Goal: Information Seeking & Learning: Find contact information

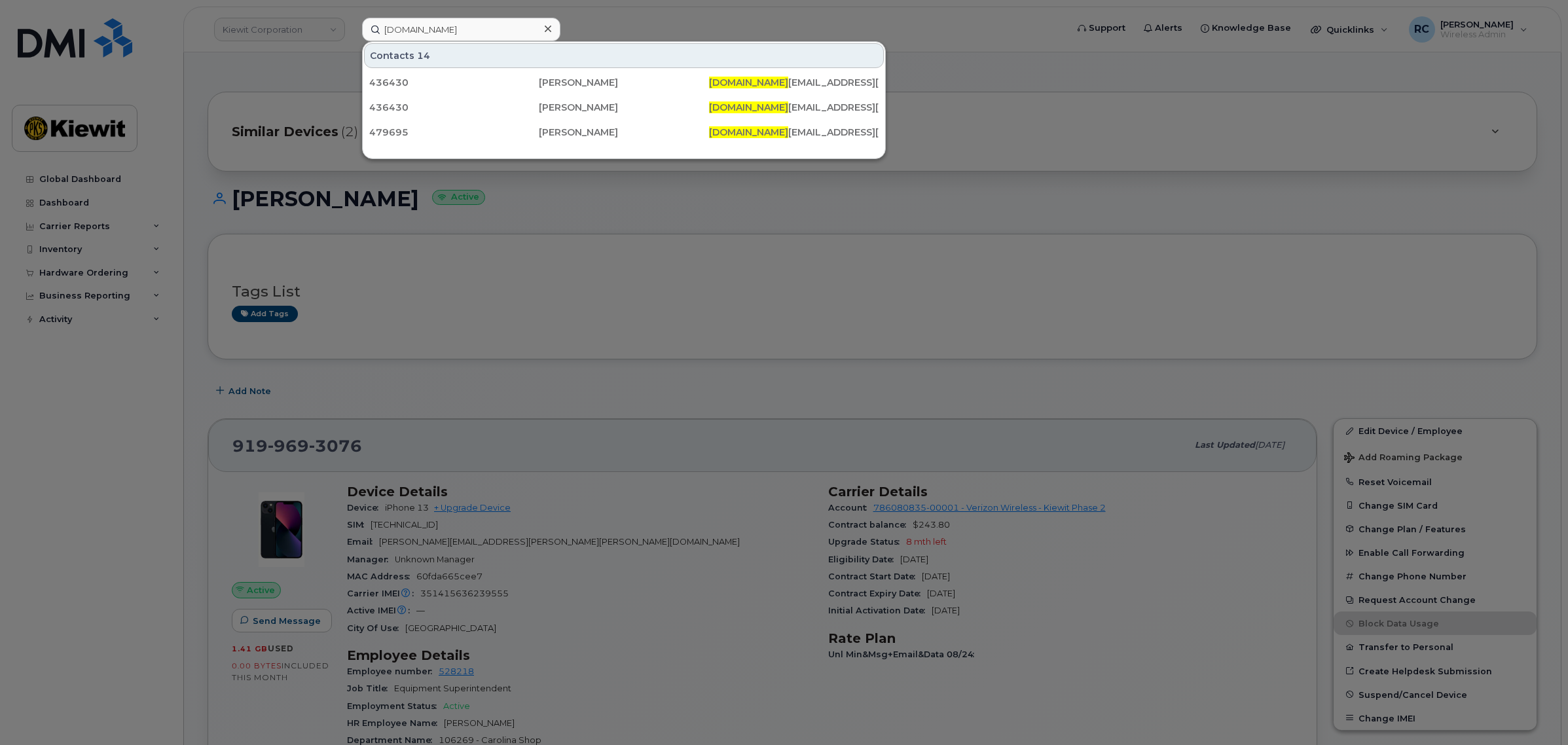
scroll to position [37, 0]
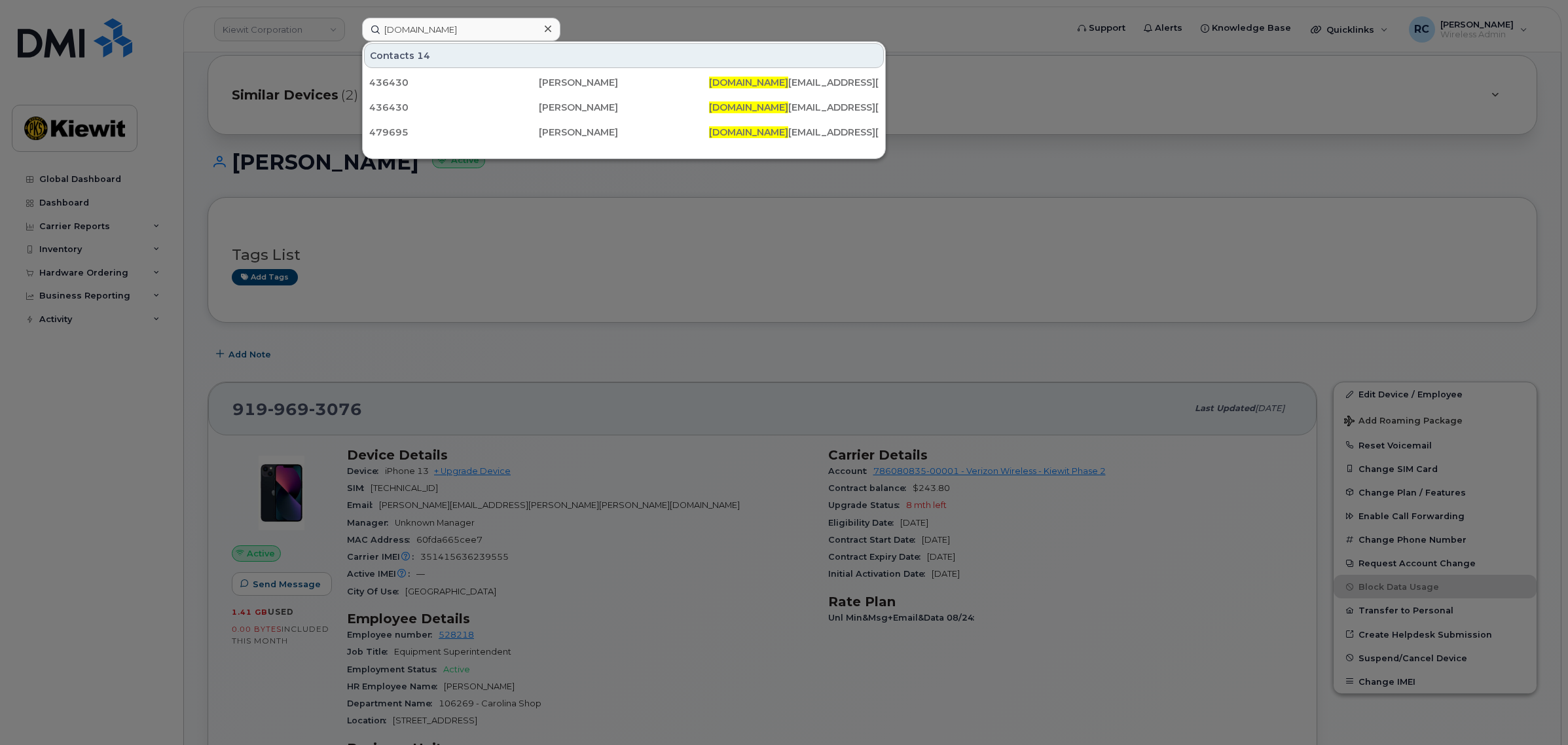
drag, startPoint x: 469, startPoint y: 29, endPoint x: 271, endPoint y: 22, distance: 198.1
click at [351, 22] on div "ANTHONY.VA Contacts 14 436430 Anthony Vallacqua ANTHONY.VA LLACQUA@KIEWIT.COM 4…" at bounding box center [709, 29] width 717 height 24
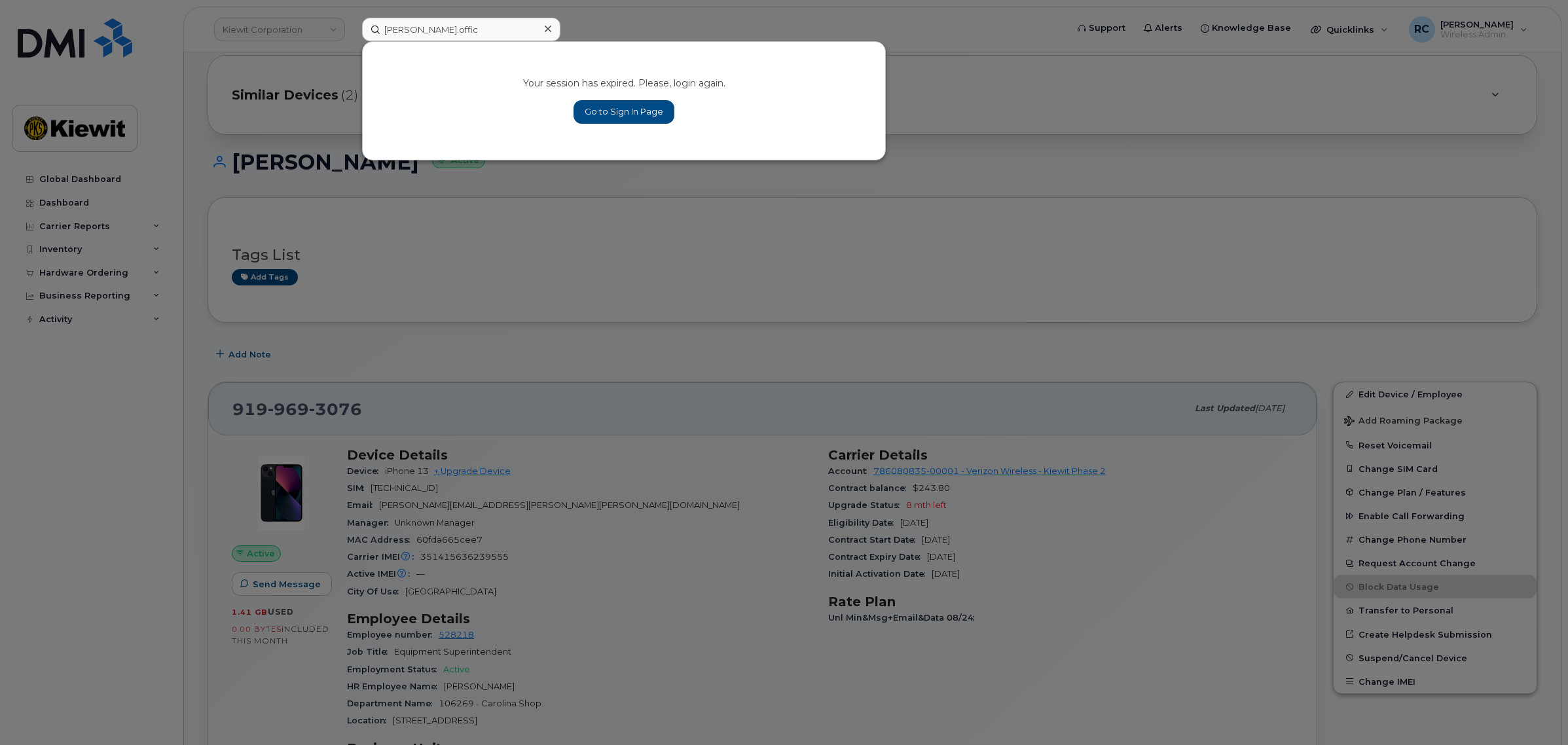
type input "ethan.office"
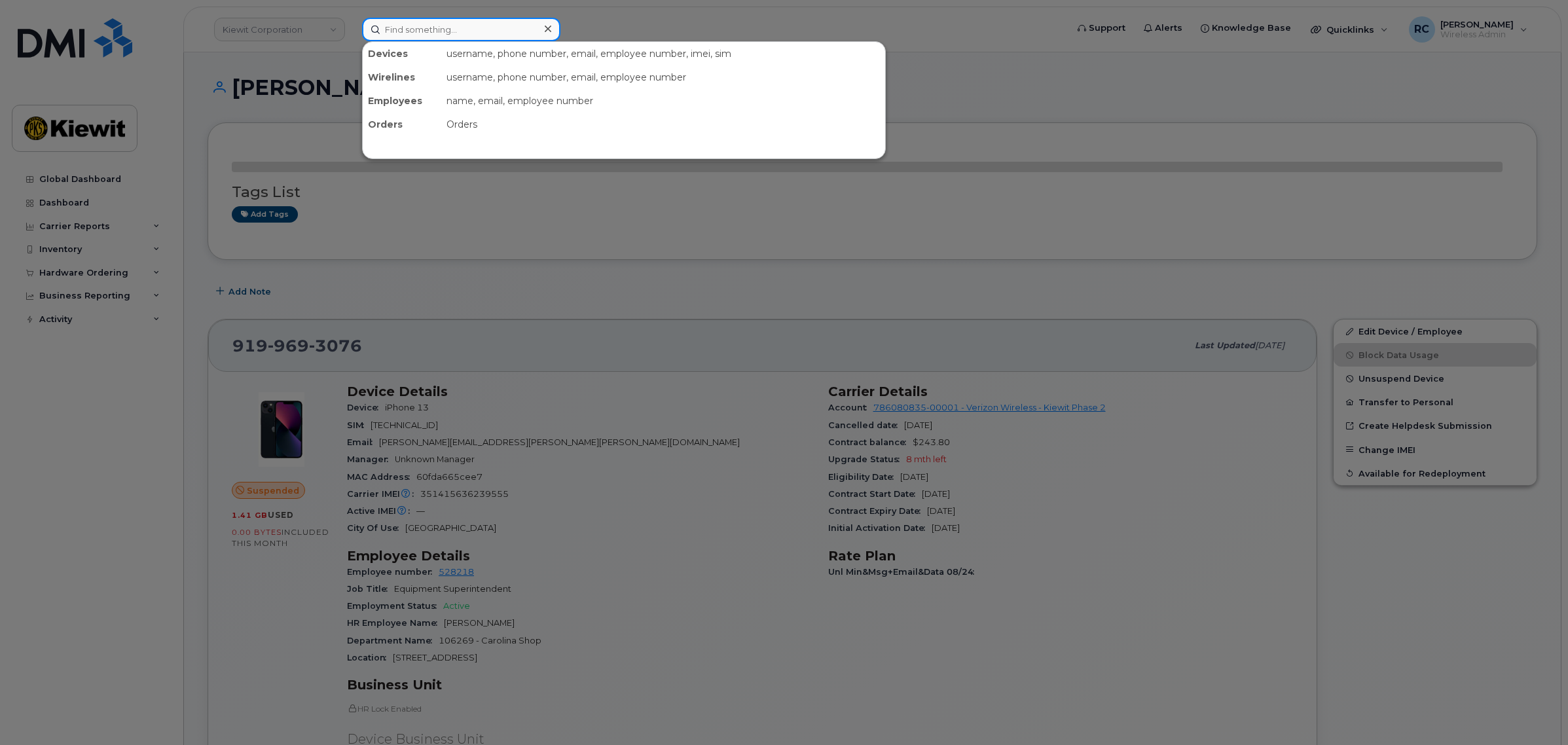
click at [449, 29] on input at bounding box center [461, 29] width 198 height 24
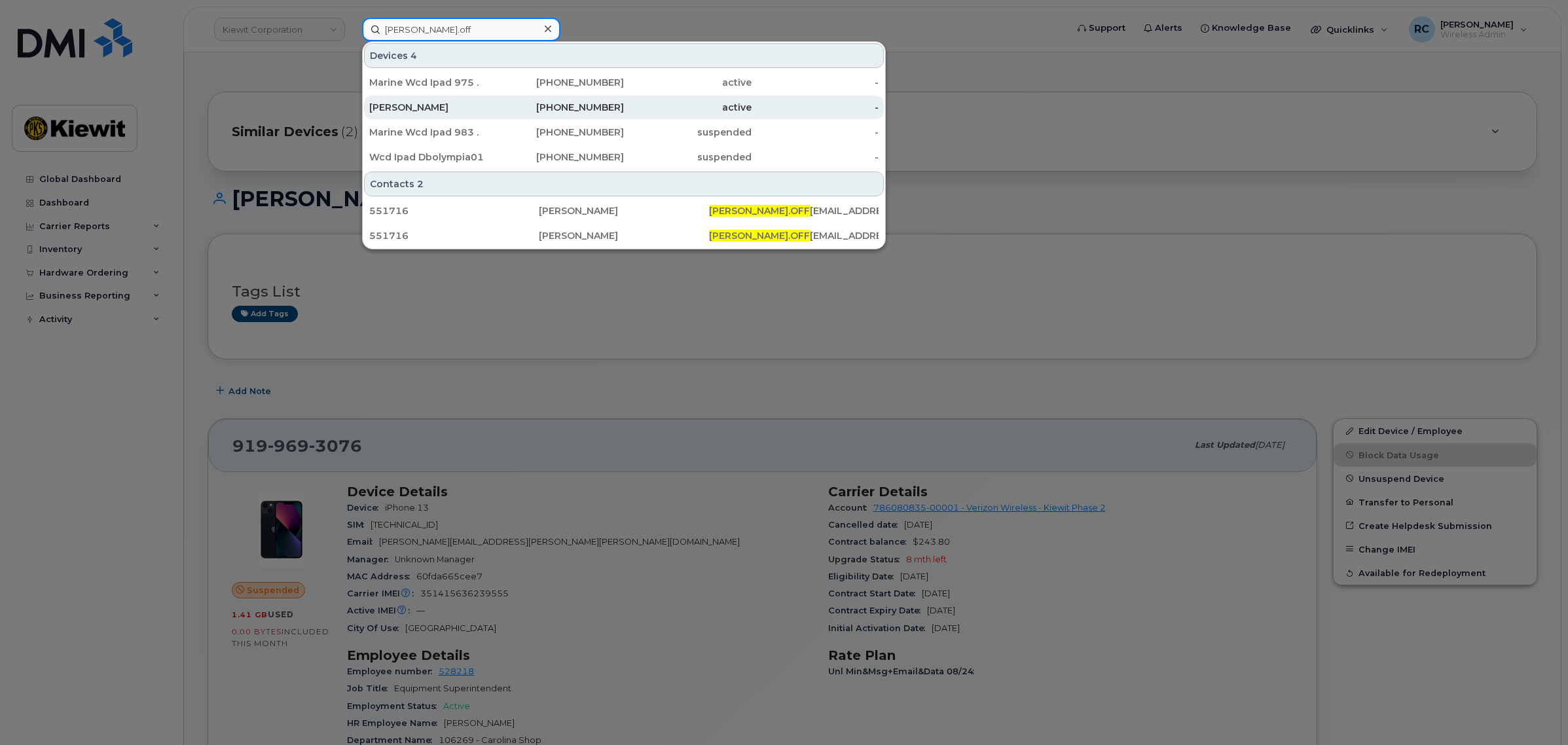
type input "ethan.off"
click at [503, 112] on div "604-787-5818" at bounding box center [561, 108] width 128 height 13
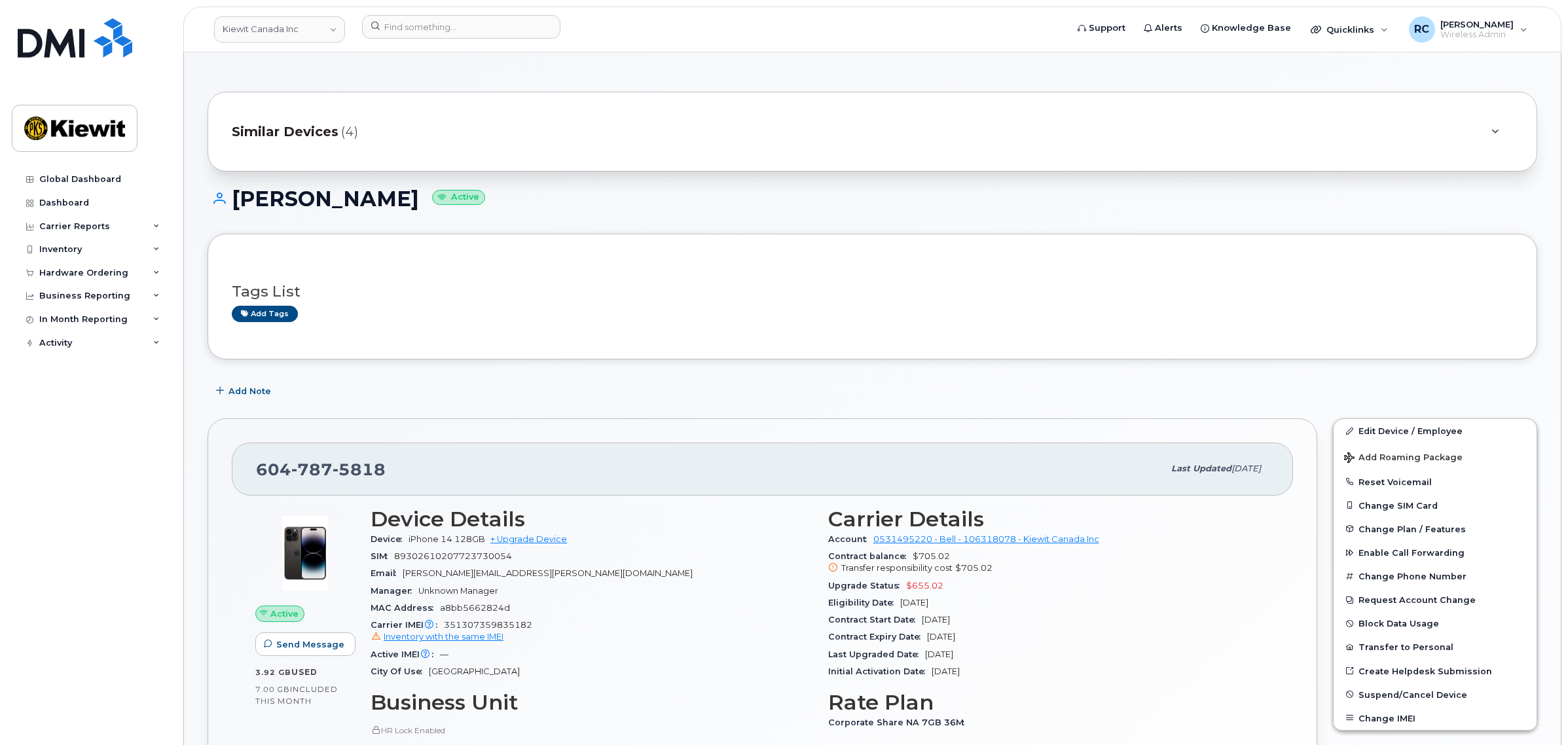
click at [315, 138] on span "Similar Devices" at bounding box center [286, 132] width 107 height 19
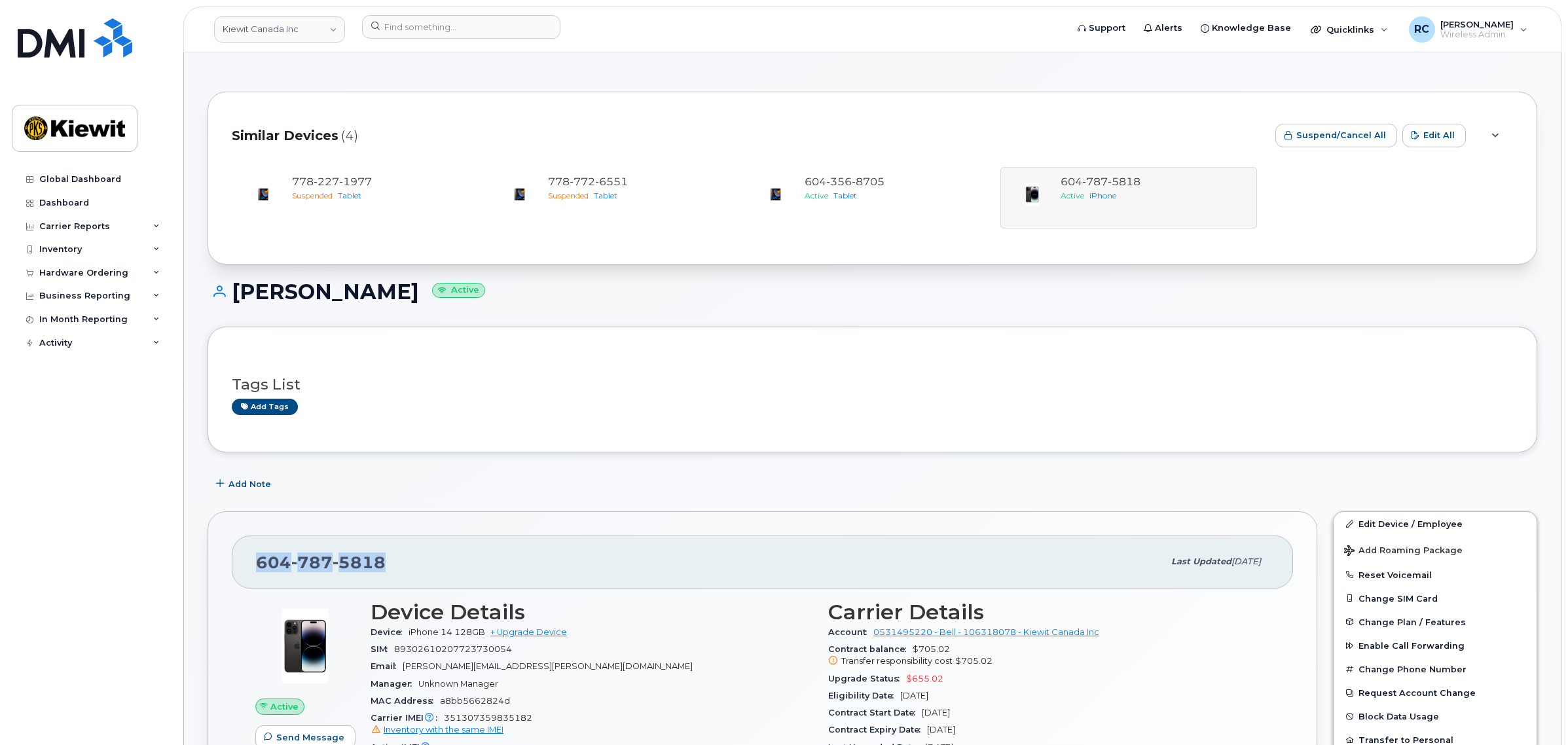
drag, startPoint x: 410, startPoint y: 560, endPoint x: 253, endPoint y: 561, distance: 157.0
click at [253, 561] on div "604 787 5818 Last updated Aug 27, 2025" at bounding box center [763, 561] width 1062 height 52
copy span "604 787 5818"
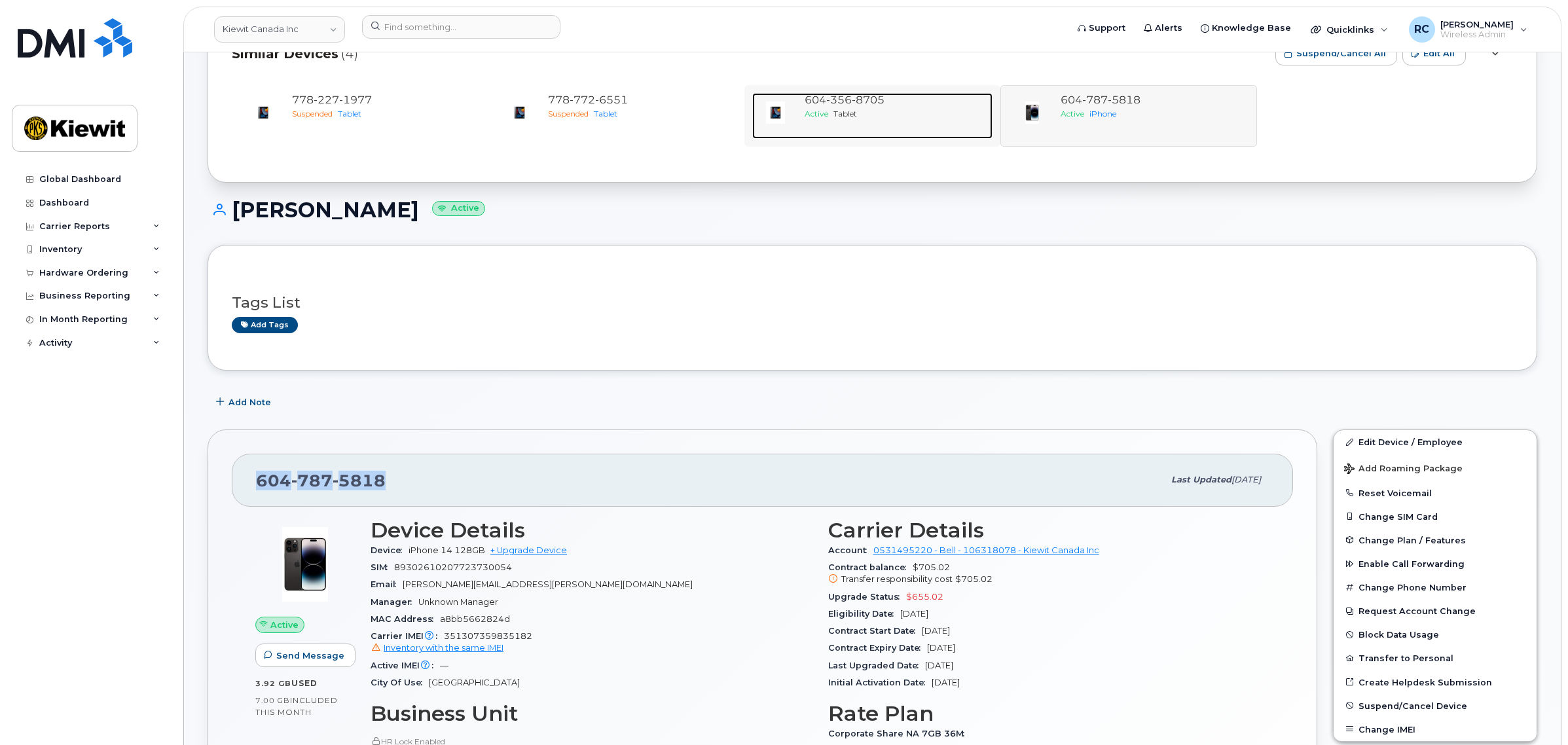
click at [836, 129] on div "604 356 8705 Active Tablet" at bounding box center [896, 116] width 193 height 46
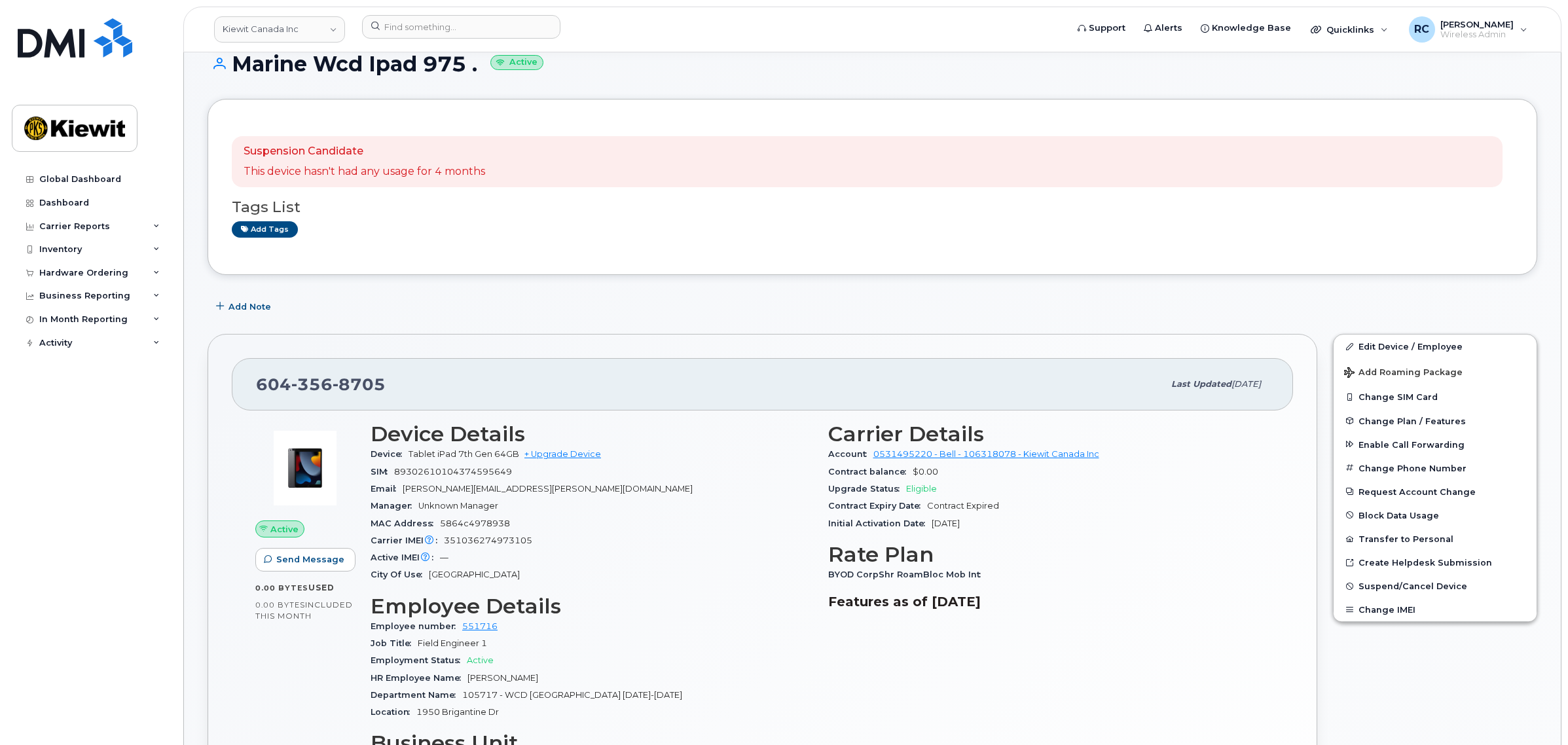
scroll to position [164, 0]
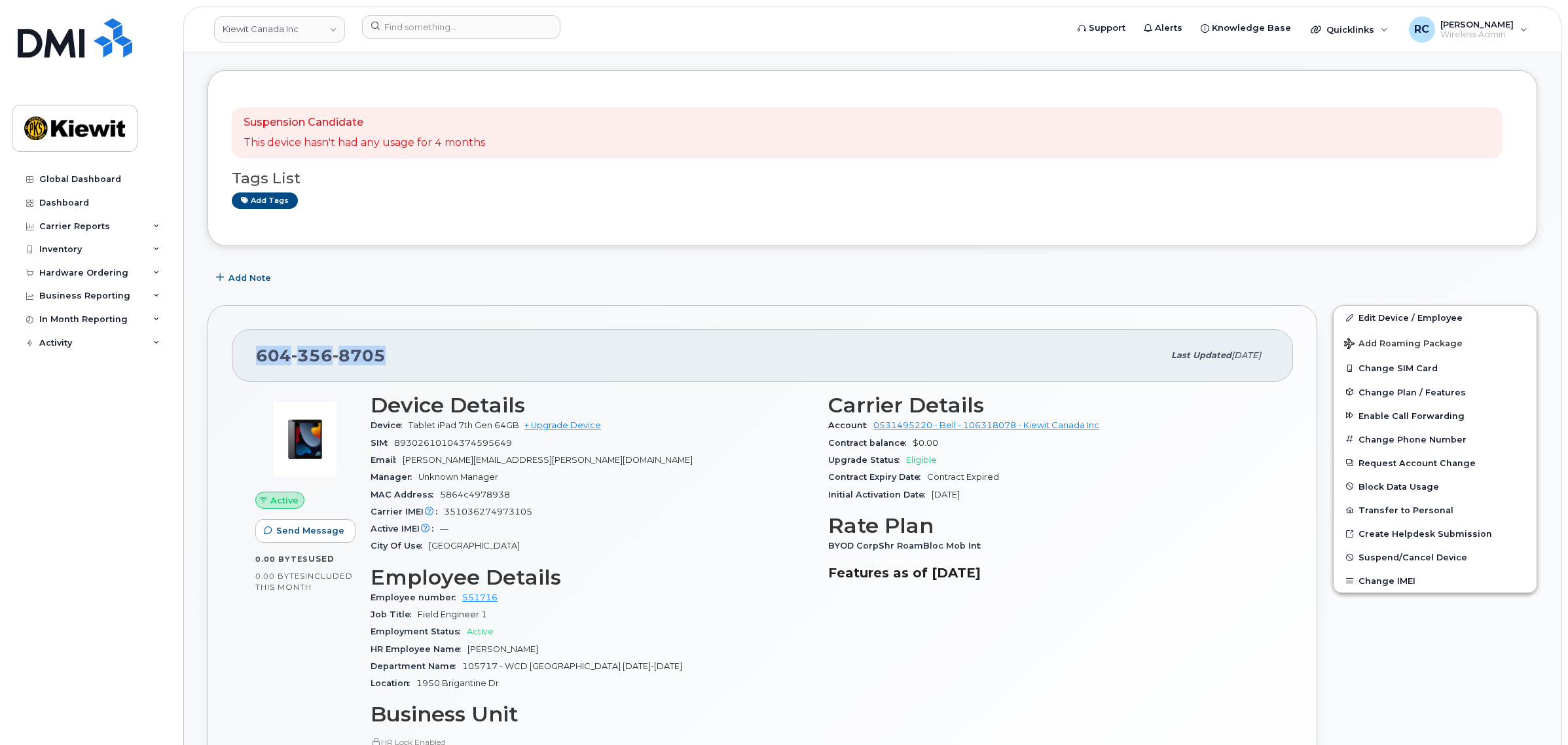
drag, startPoint x: 398, startPoint y: 351, endPoint x: 227, endPoint y: 351, distance: 171.0
click at [227, 351] on div "604 356 8705 Last updated Apr 07, 2025 Active Send Message 0.00 Bytes  used 0.0…" at bounding box center [763, 653] width 1110 height 696
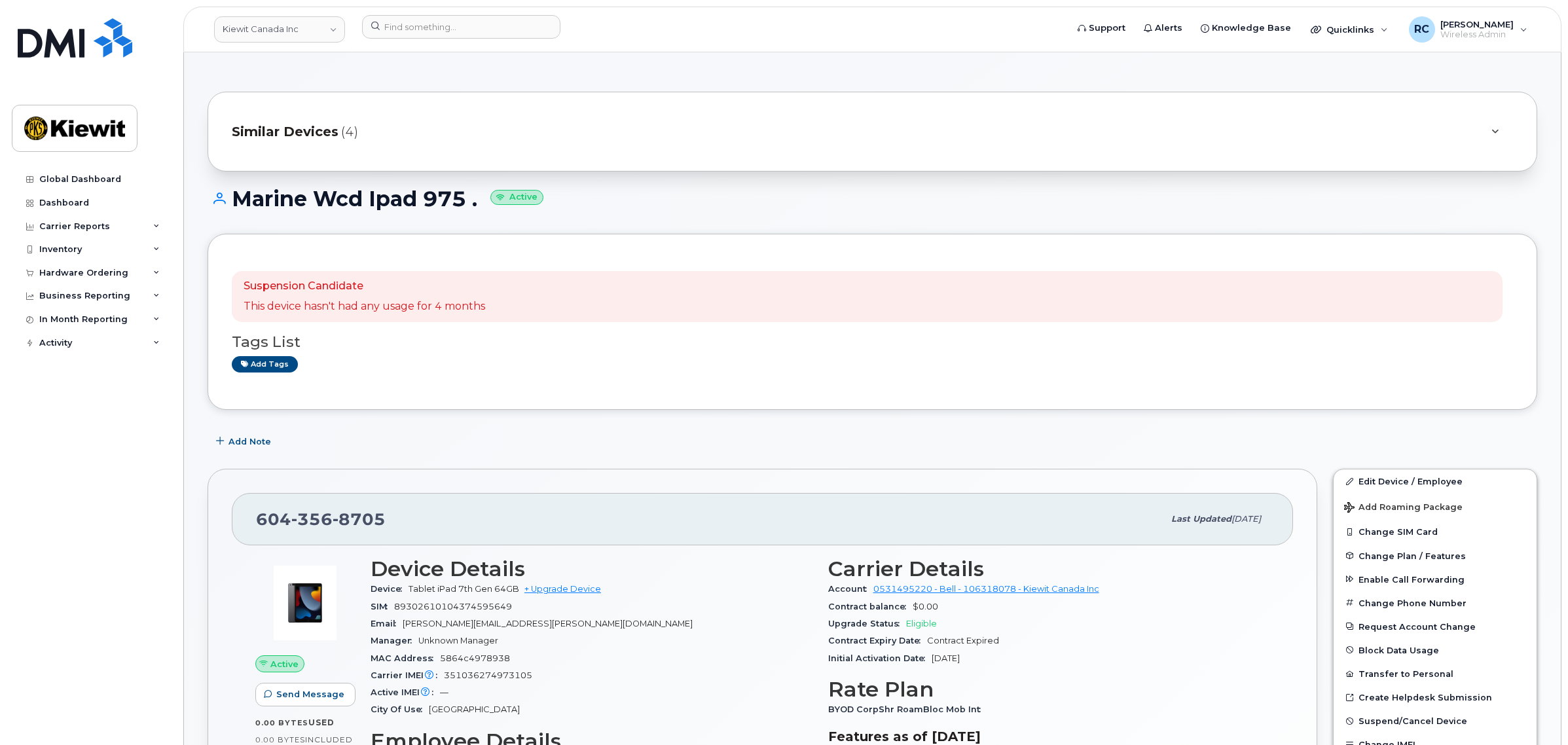
click at [320, 131] on span "Similar Devices" at bounding box center [286, 132] width 107 height 19
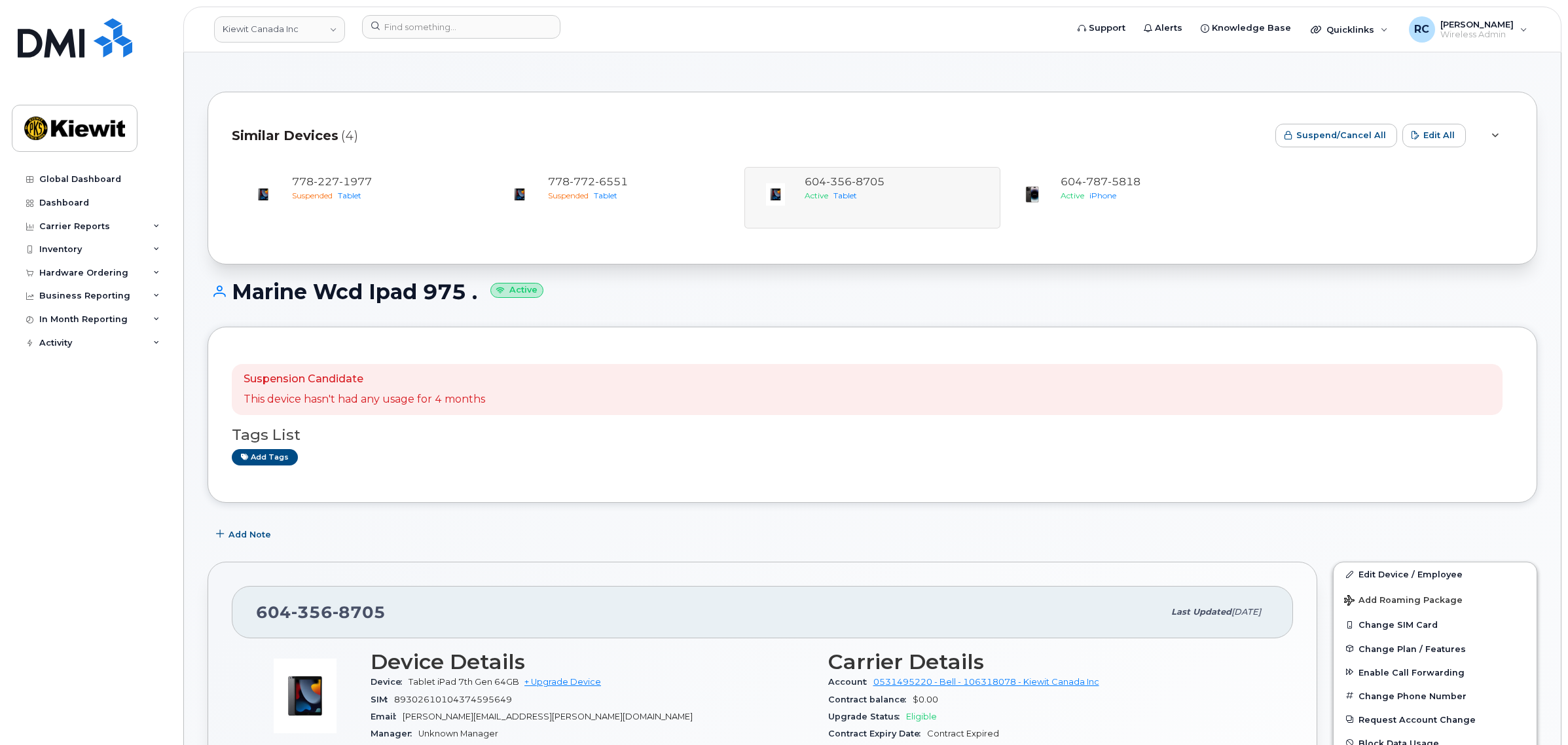
click at [336, 230] on div "778 227 1977 Suspended Tablet 778 772 6551 Suspended Tablet 604 356 8705 Active…" at bounding box center [873, 197] width 1281 height 85
click at [636, 209] on div "778 772 6551 Suspended Tablet" at bounding box center [639, 198] width 193 height 46
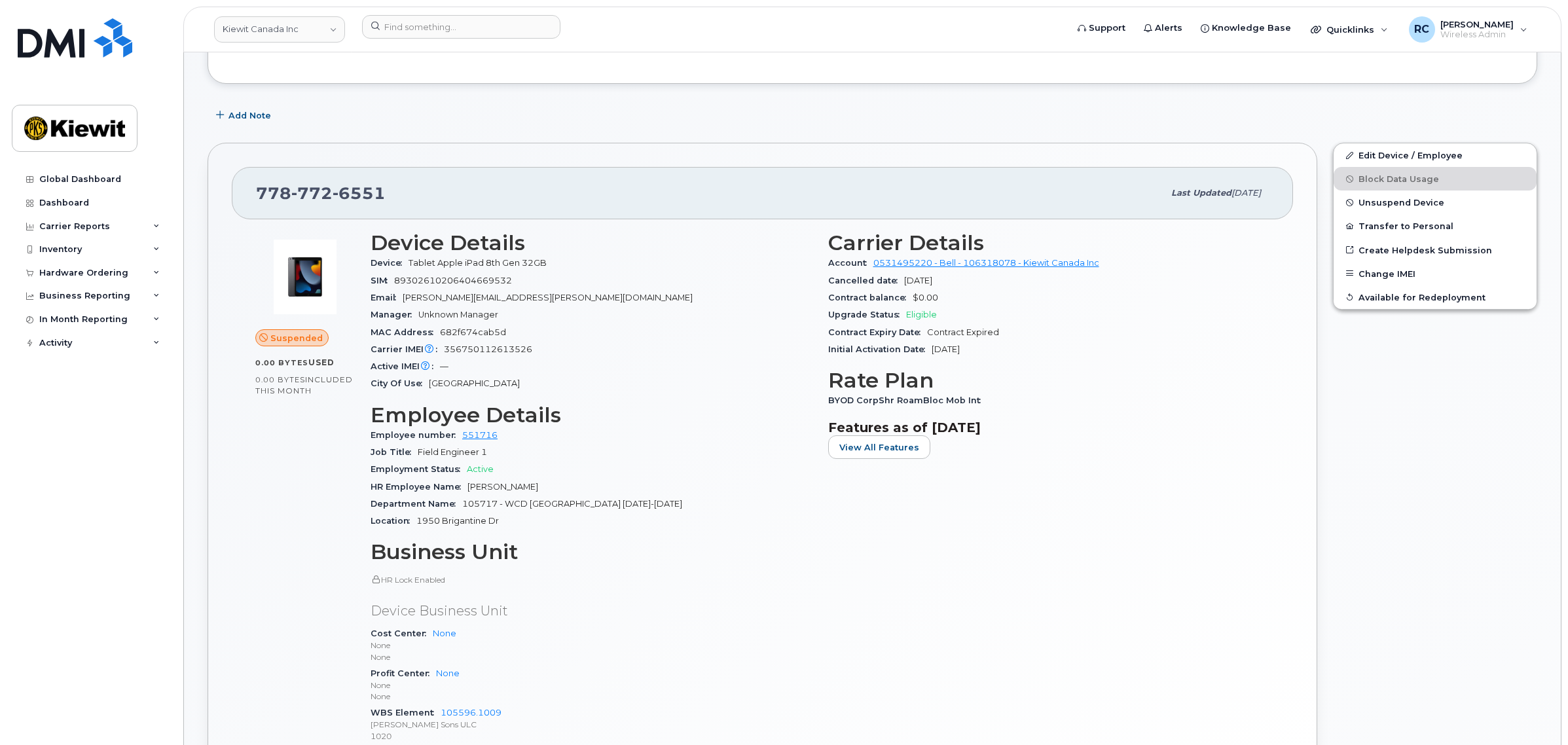
scroll to position [327, 0]
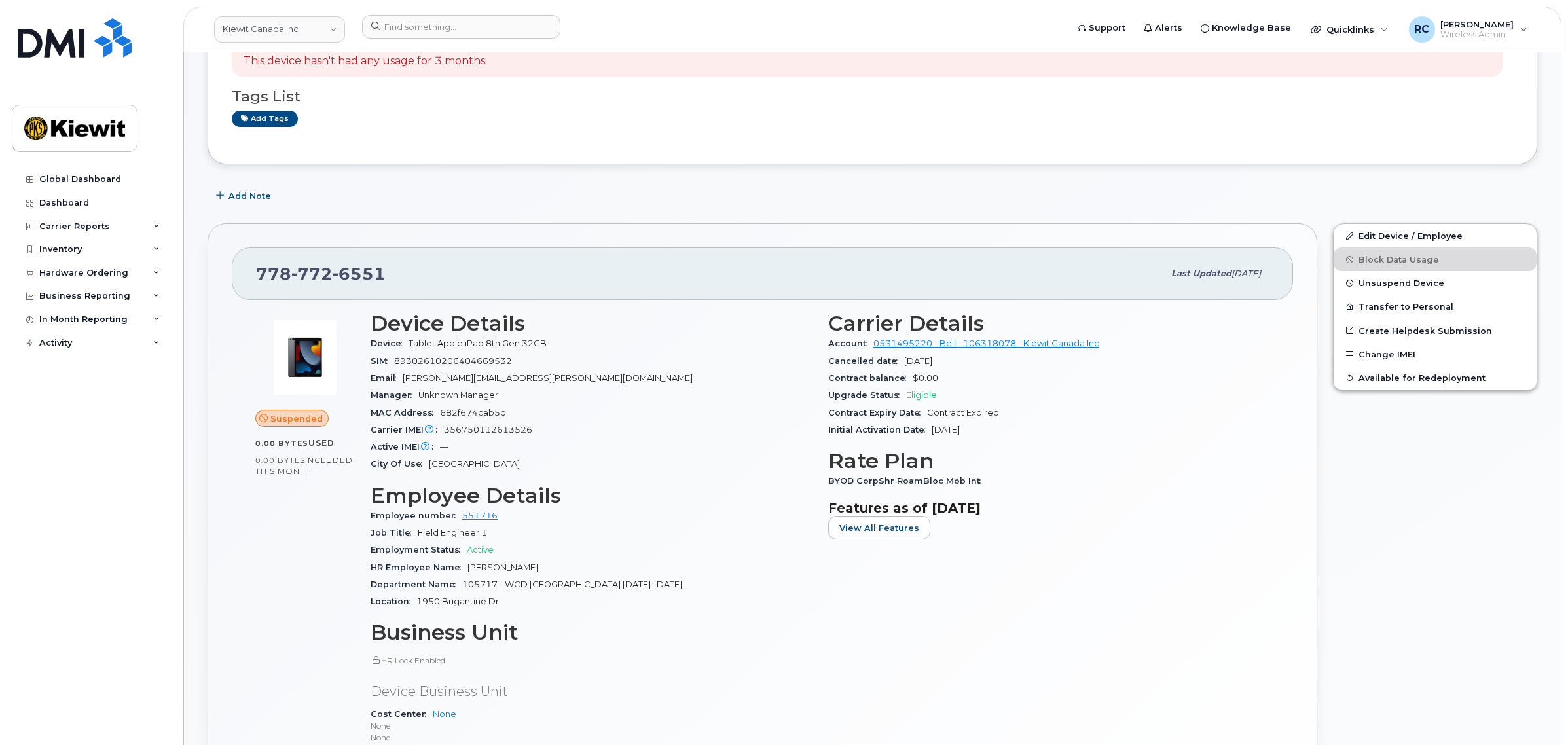
drag, startPoint x: 662, startPoint y: 402, endPoint x: 519, endPoint y: 192, distance: 254.1
click at [519, 192] on div "Add Note" at bounding box center [872, 195] width 1330 height 24
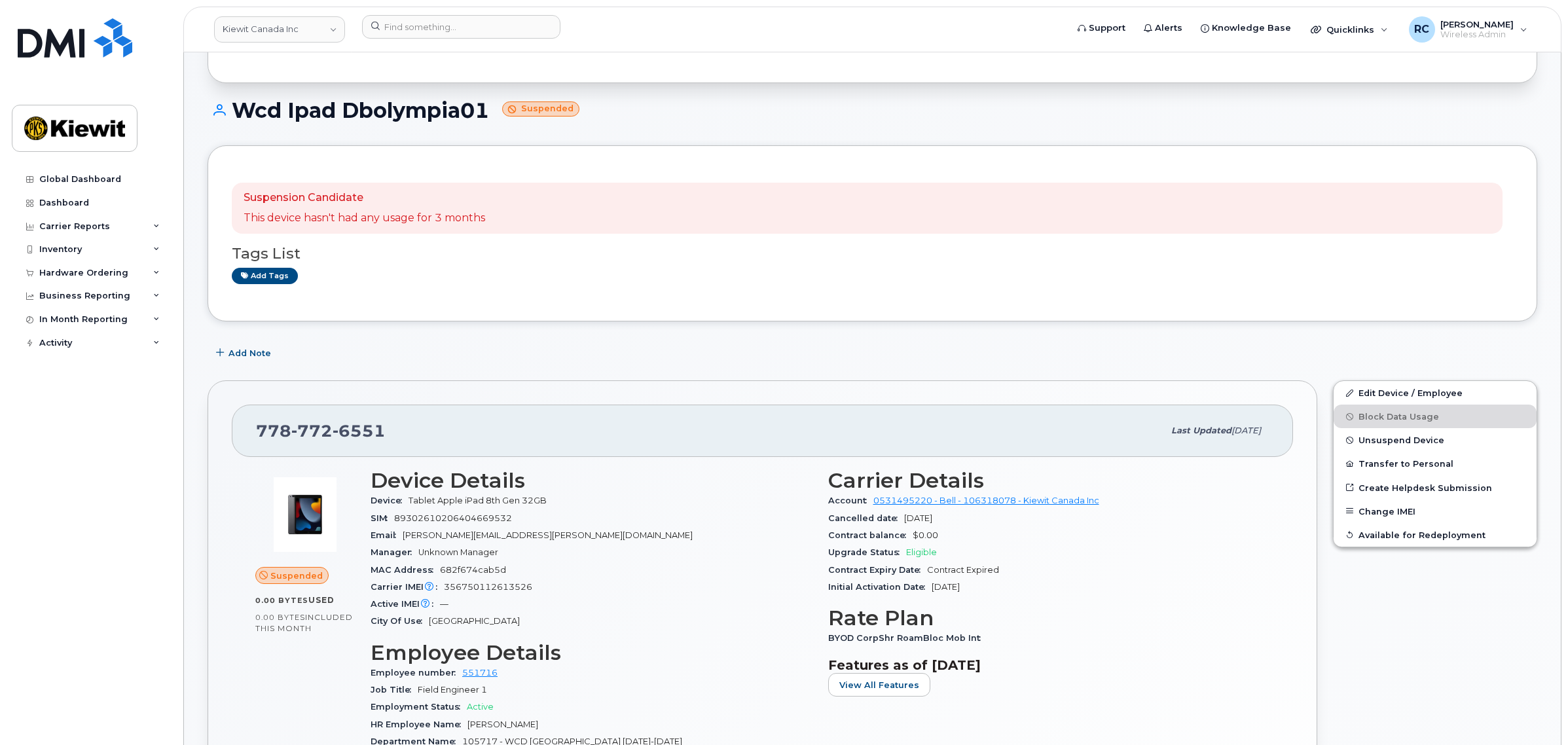
scroll to position [0, 0]
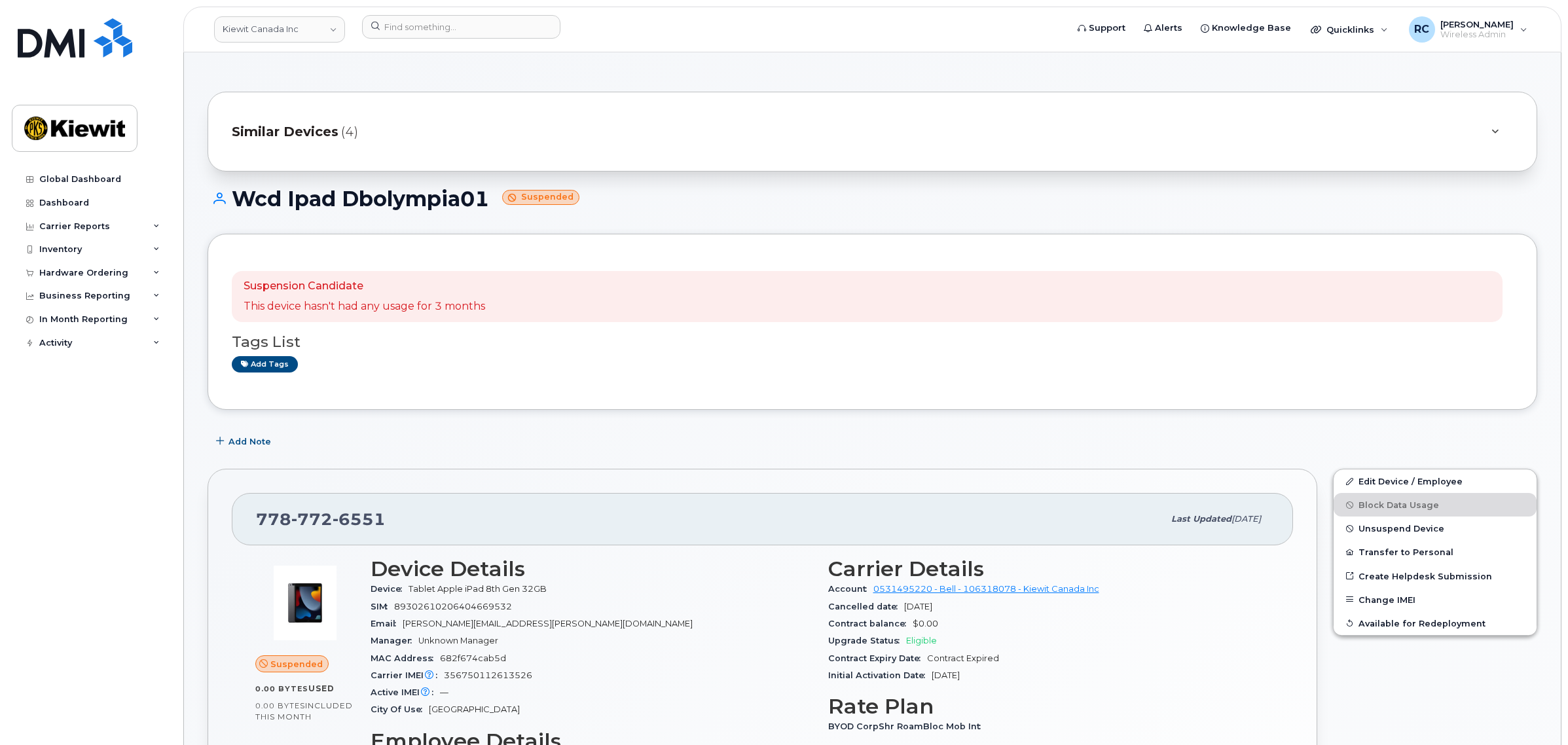
click at [433, 102] on div "Similar Devices (4)" at bounding box center [872, 131] width 1330 height 80
click at [362, 119] on div "Similar Devices (4)" at bounding box center [855, 131] width 1245 height 31
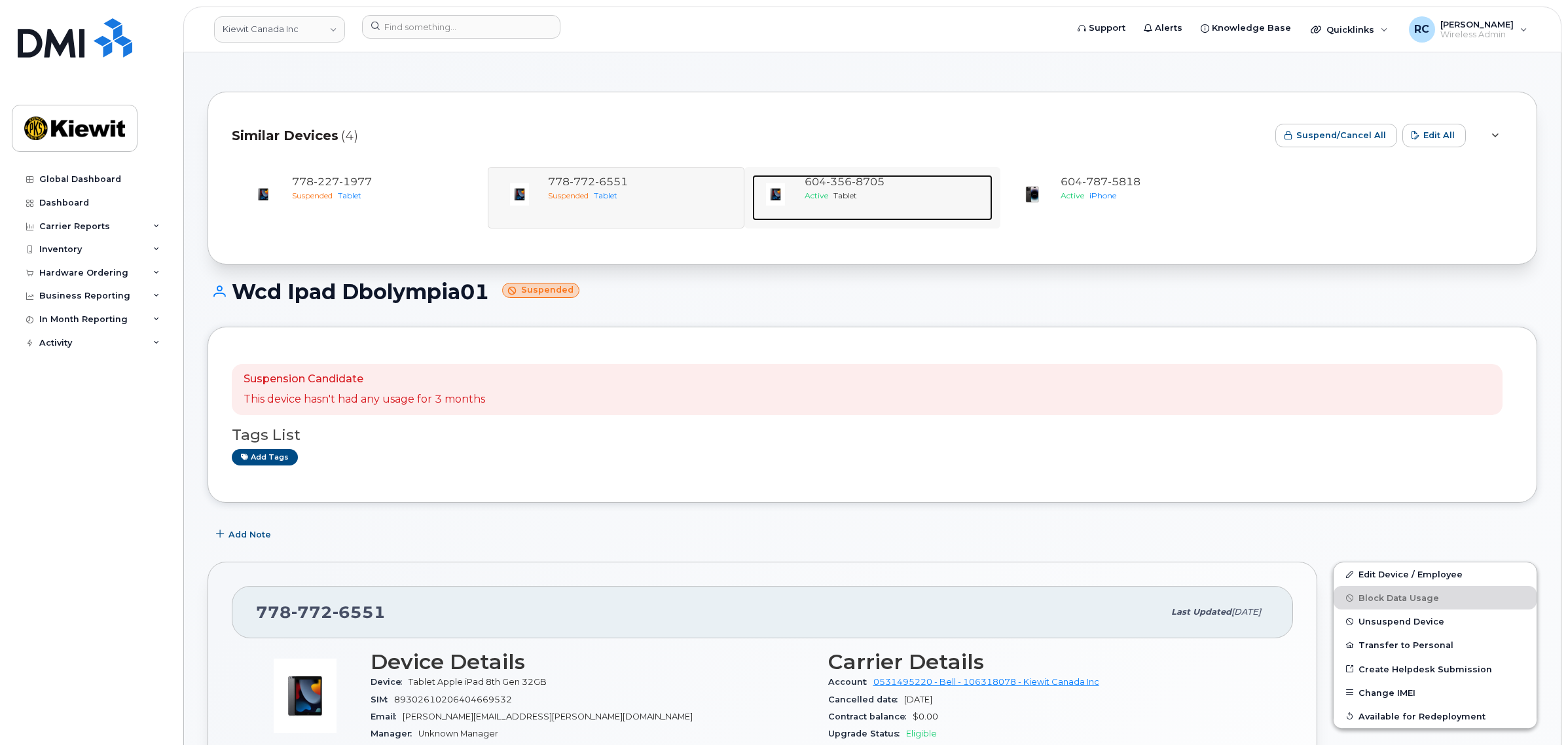
click at [928, 198] on div "Active Tablet" at bounding box center [896, 195] width 183 height 11
